Goal: Task Accomplishment & Management: Complete application form

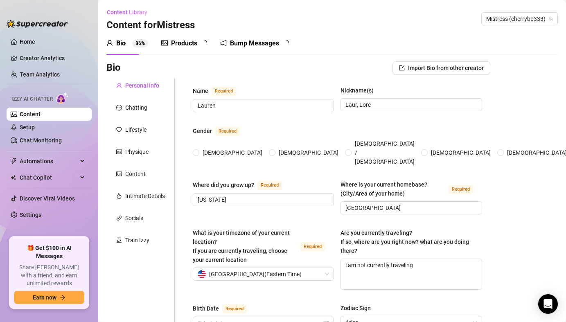
radio input "true"
type input "[DATE]"
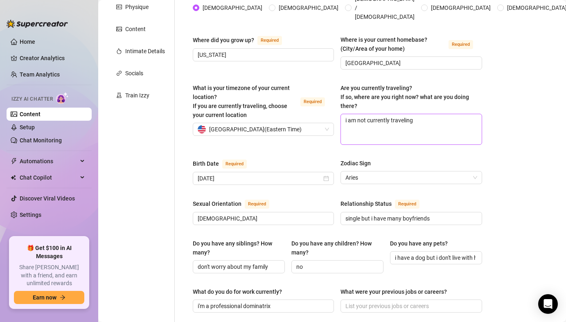
scroll to position [147, 0]
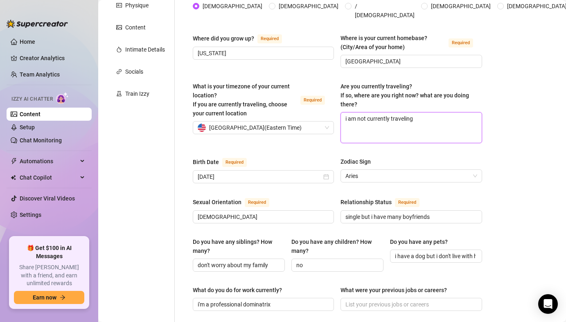
click at [421, 114] on textarea "i am not currently traveling" at bounding box center [411, 128] width 140 height 30
type textarea "i am not currently traveling."
type textarea "i am not currently traveling. h"
type textarea "i am not currently traveling. ho"
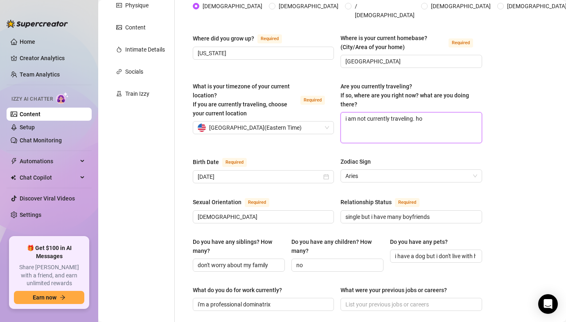
type textarea "i am not currently traveling. how"
type textarea "i am not currently traveling. [PERSON_NAME]"
type textarea "i am not currently traveling. howev"
type textarea "i am not currently traveling. [GEOGRAPHIC_DATA]"
type textarea "i am not currently traveling. however"
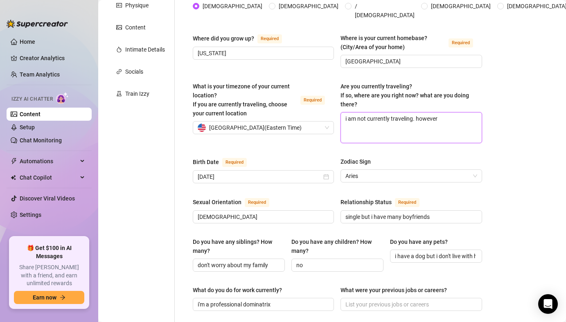
type textarea "i am not currently traveling. however"
type textarea "i am not currently traveling. however i"
type textarea "i am not currently traveling. however i a"
type textarea "i am not currently traveling. however i am"
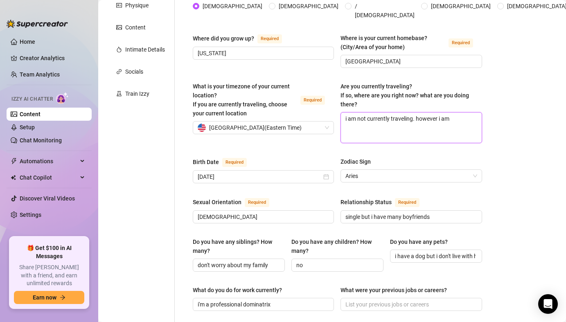
type textarea "i am not currently traveling. however i am"
type textarea "i am not currently traveling. however i am n"
type textarea "i am not currently traveling. however i am"
type textarea "i am not currently traveling. however i am n"
type textarea "i am not currently traveling. however i am"
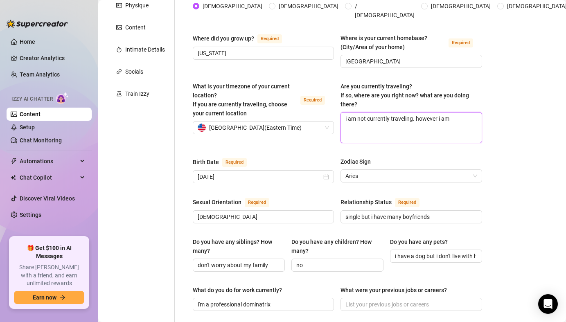
type textarea "i am not currently traveling. however i am m"
type textarea "i am not currently traveling. however i am mo"
type textarea "i am not currently traveling. however i am mov"
type textarea "i am not currently traveling. however i am movi"
type textarea "i am not currently traveling. however i am [GEOGRAPHIC_DATA]"
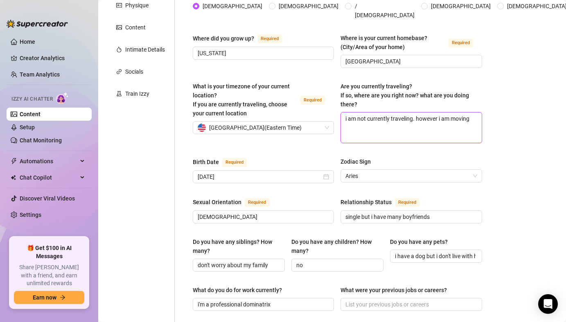
type textarea "i am not currently traveling. however i am moving"
type textarea "i am not currently traveling. however i am moving r"
type textarea "i am not currently traveling. however i am moving ri"
type textarea "i am not currently traveling. however i am moving rig"
type textarea "i am not currently traveling. however i am moving [GEOGRAPHIC_DATA]"
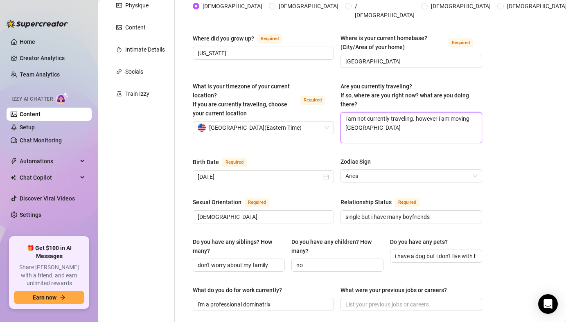
type textarea "i am not currently traveling. however i am moving right"
type textarea "i am not currently traveling. however i am moving right n"
type textarea "i am not currently traveling. however i am moving right no"
type textarea "i am not currently traveling. however i am moving right now"
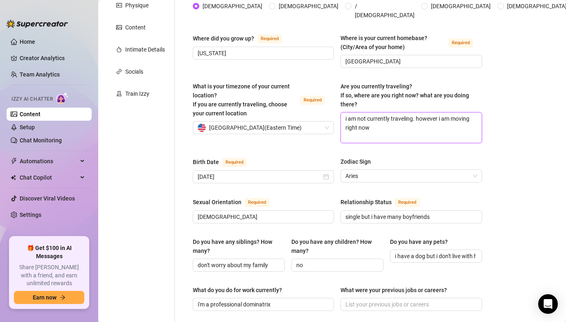
type textarea "i am not currently traveling. however i am moving right now"
type textarea "i am not currently traveling. however i am moving right now f"
type textarea "i am not currently traveling. however i am moving right now fr"
type textarea "i am not currently traveling. however i am moving right now fro"
type textarea "i am not currently traveling. however i am moving right now from"
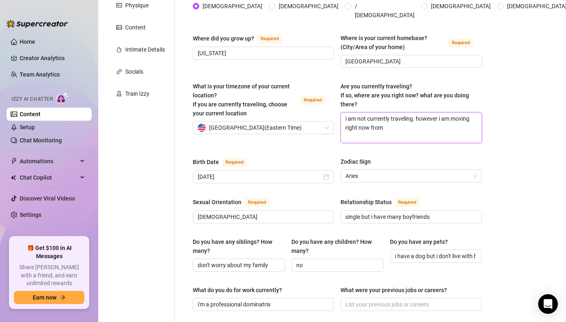
type textarea "i am not currently traveling. however i am moving right now from"
type textarea "i am not currently traveling. however i am moving right now from b"
type textarea "i am not currently traveling. however i am moving right now from bu"
type textarea "i am not currently traveling. however i am moving right now from bus"
type textarea "i am not currently traveling. however i am moving right now from [GEOGRAPHIC_DA…"
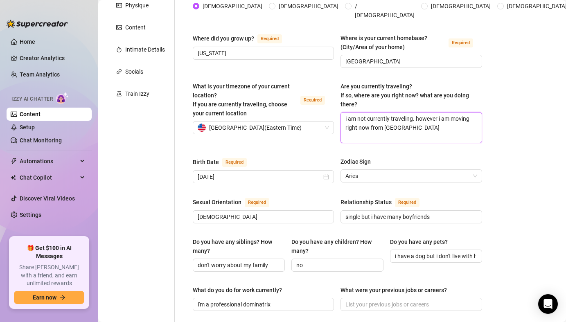
type textarea "i am not currently traveling. however i am moving right now from bus"
type textarea "i am not currently traveling. however i am moving right now from [GEOGRAPHIC_DA…"
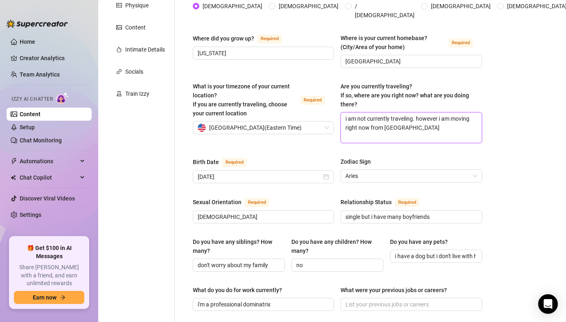
type textarea "i am not currently traveling. however i am moving right now from [GEOGRAPHIC_DA…"
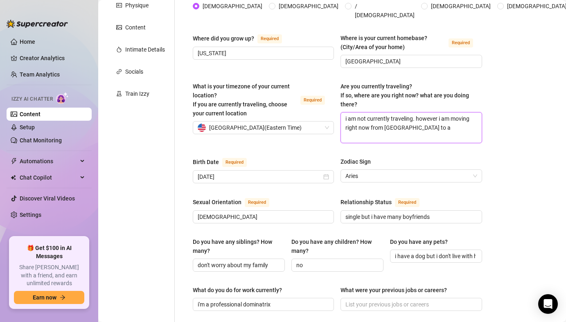
type textarea "i am not currently traveling. however i am moving right now from [GEOGRAPHIC_DA…"
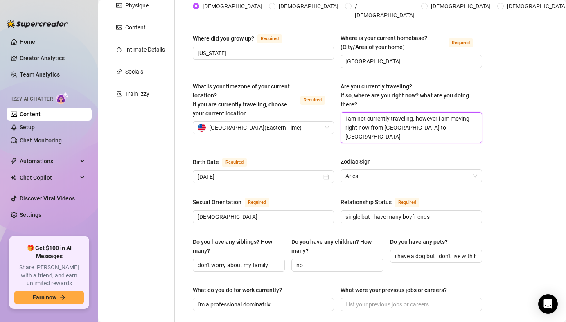
type textarea "i am not currently traveling. however i am moving right now from [GEOGRAPHIC_DA…"
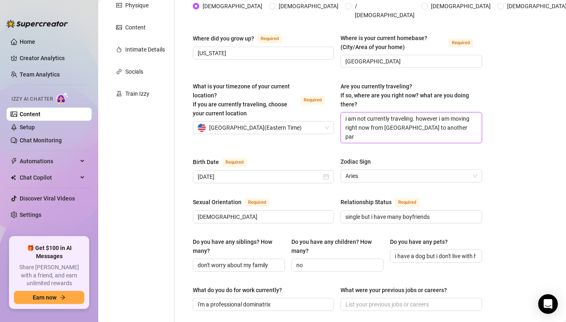
type textarea "i am not currently traveling. however i am moving right now from [GEOGRAPHIC_DA…"
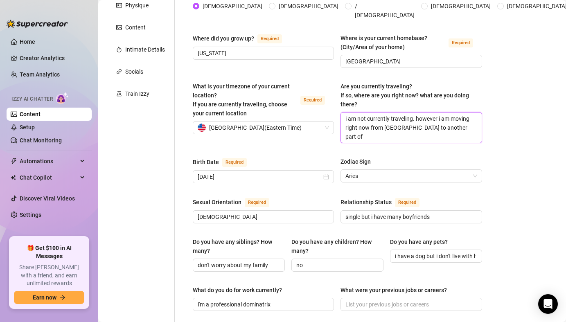
type textarea "i am not currently traveling. however i am moving right now from [GEOGRAPHIC_DA…"
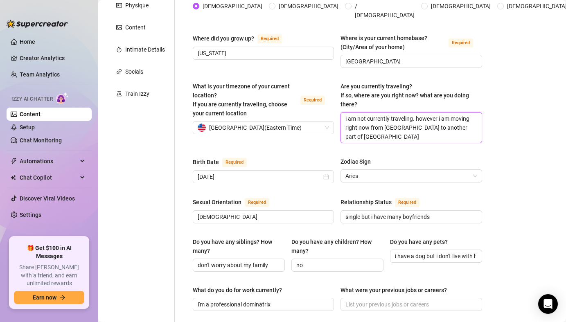
type textarea "i am not currently traveling. however i am moving right now from [GEOGRAPHIC_DA…"
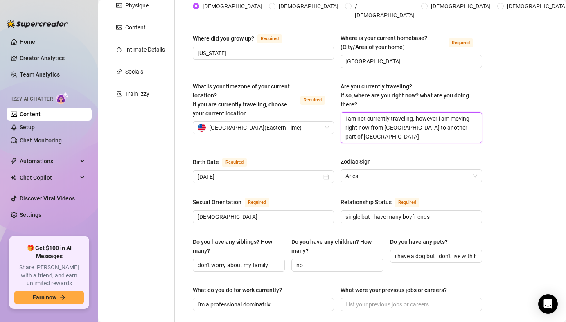
type textarea "i am not currently traveling. however i am moving right now from [GEOGRAPHIC_DA…"
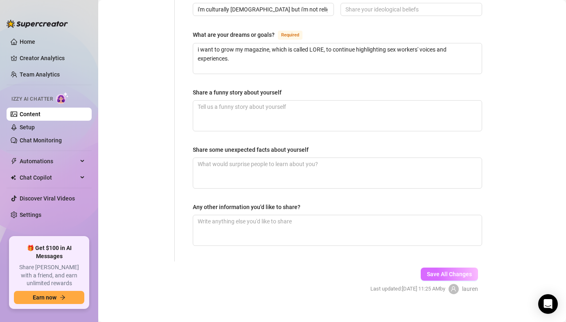
type textarea "i am not currently traveling. however i am moving right now from [GEOGRAPHIC_DA…"
click at [433, 271] on span "Save All Changes" at bounding box center [449, 274] width 45 height 7
click at [425, 268] on button "Save All Changes" at bounding box center [449, 274] width 57 height 13
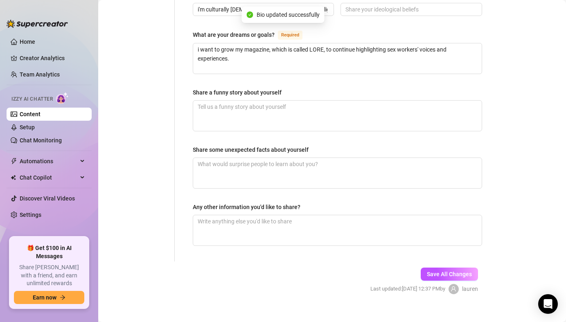
scroll to position [0, 0]
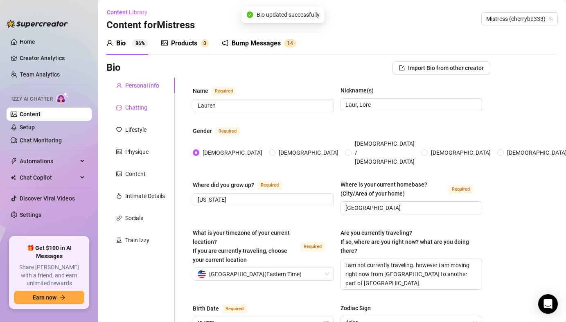
click at [124, 106] on div "Chatting" at bounding box center [131, 107] width 31 height 9
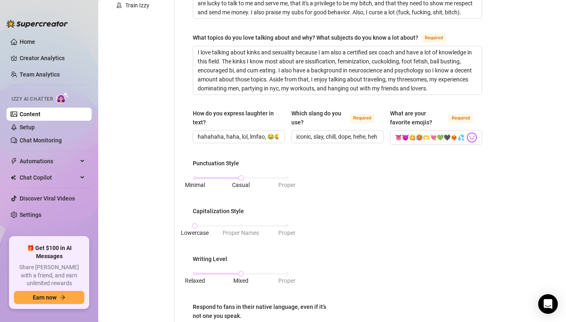
scroll to position [232, 0]
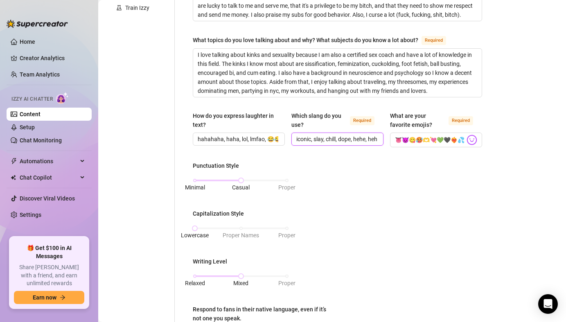
click at [371, 142] on input "iconic, slay, chill, dope, hehe, hehehe, lit, omg, omfg, situationship, af, asf" at bounding box center [336, 139] width 81 height 9
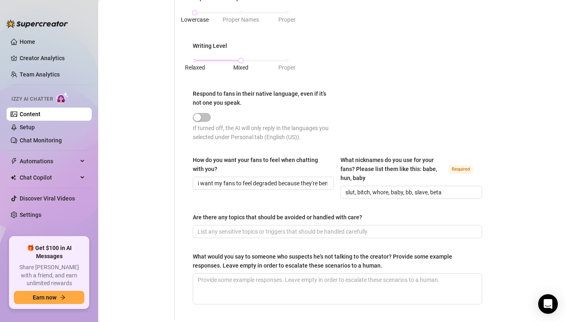
scroll to position [517, 0]
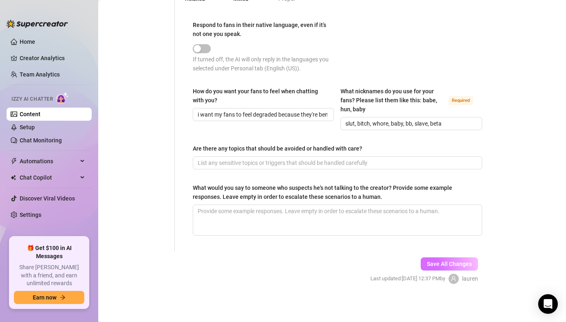
type input "iconic, slay, chill, dope, hehe, hehehe, lit, omg, omfg, situationship, af, asf…"
click at [442, 265] on span "Save All Changes" at bounding box center [449, 264] width 45 height 7
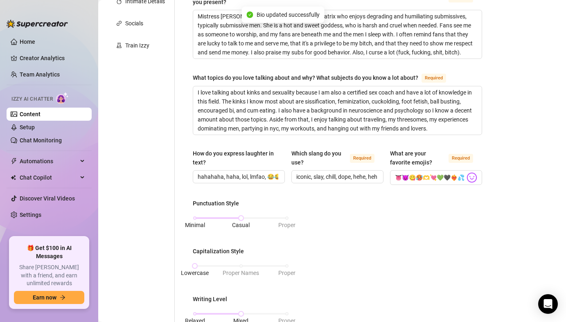
scroll to position [194, 0]
click at [376, 173] on input "iconic, slay, chill, dope, hehe, hehehe, lit, omg, omfg, situationship, af, asf…" at bounding box center [336, 177] width 81 height 9
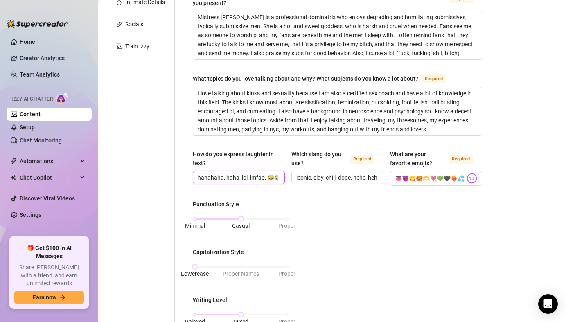
click at [253, 175] on input "hahahaha, haha, lol, lmfao, 😂😂, 😂😭, 💀💀" at bounding box center [238, 177] width 81 height 9
click at [221, 179] on input "hahahaha, haha, lol, lmfao, 😂😂, 😂😭, 💀💀" at bounding box center [238, 177] width 81 height 9
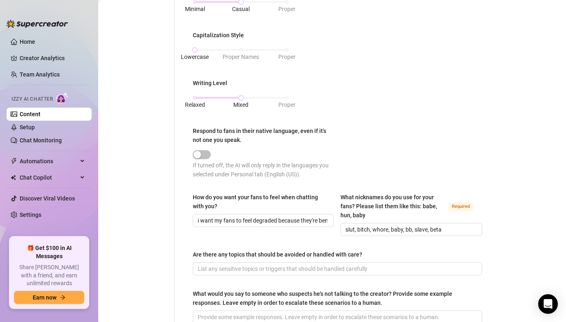
scroll to position [517, 0]
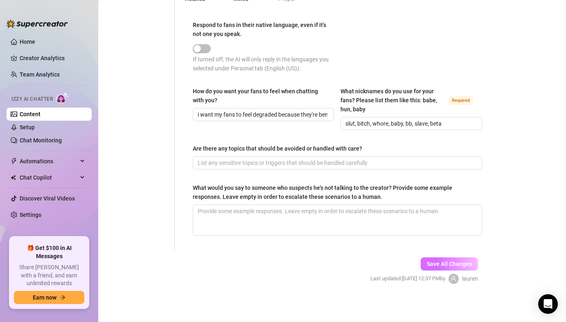
type input "hahahaha, [PERSON_NAME], lol, lmao, lmfao, 😂😂, 😂😭, 💀💀"
click at [426, 262] on button "Save All Changes" at bounding box center [449, 263] width 57 height 13
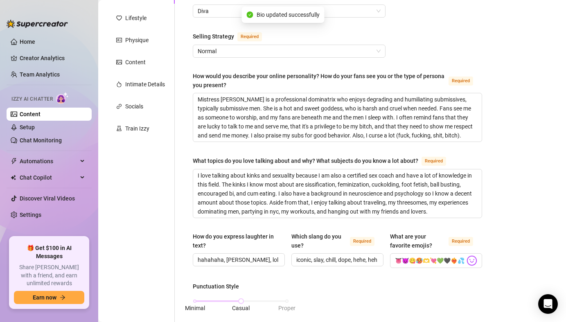
scroll to position [83, 0]
